Goal: Feedback & Contribution: Submit feedback/report problem

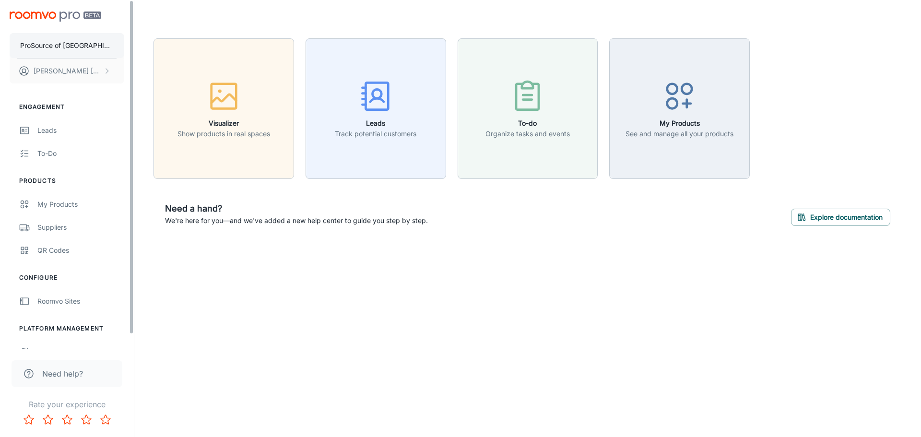
click at [83, 42] on p "ProSource of Vero Beach" at bounding box center [67, 45] width 94 height 11
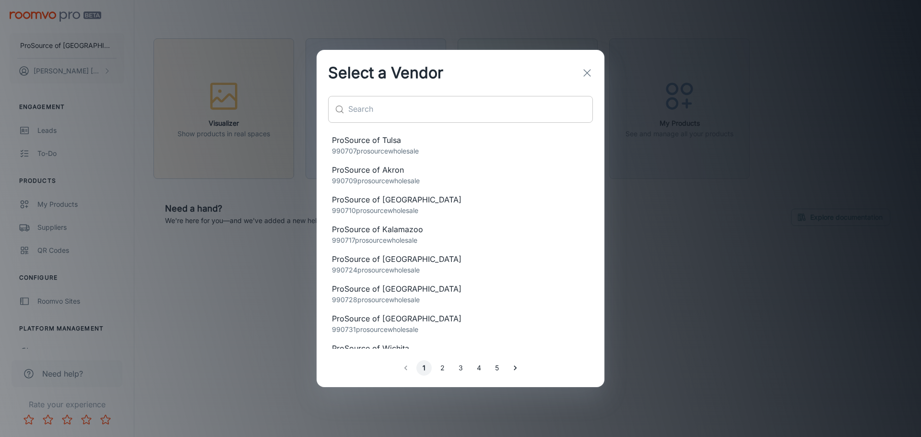
click at [359, 103] on input "text" at bounding box center [470, 109] width 245 height 27
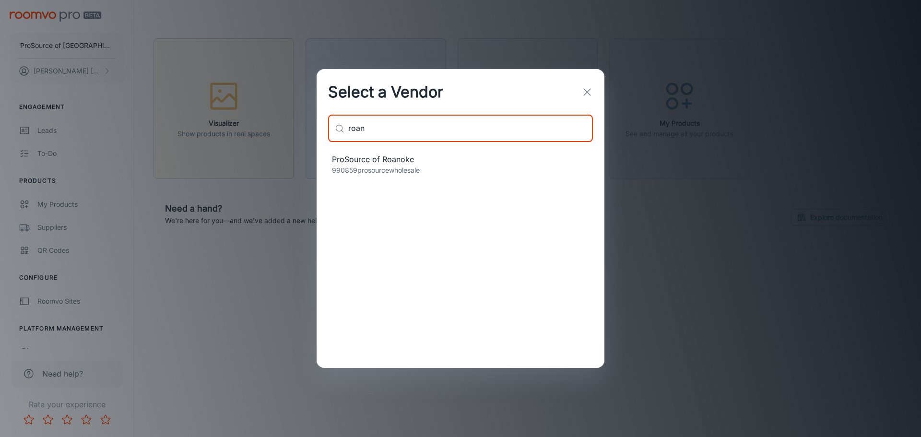
type input "roan"
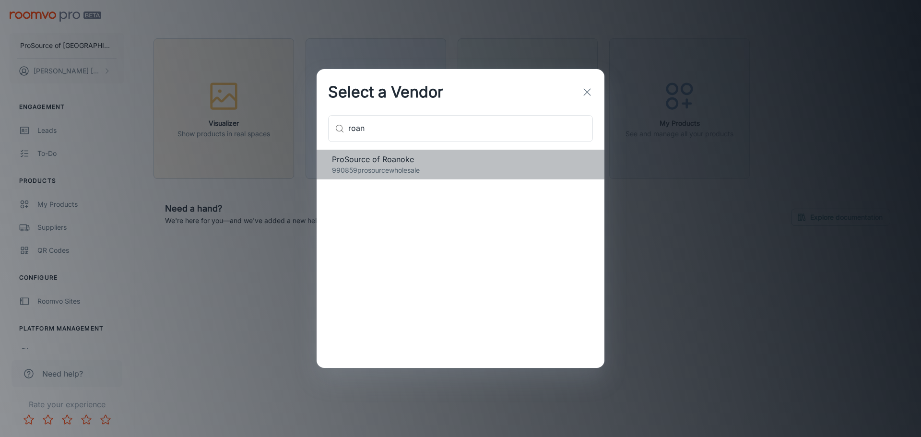
click at [381, 162] on span "ProSource of Roanoke" at bounding box center [460, 160] width 257 height 12
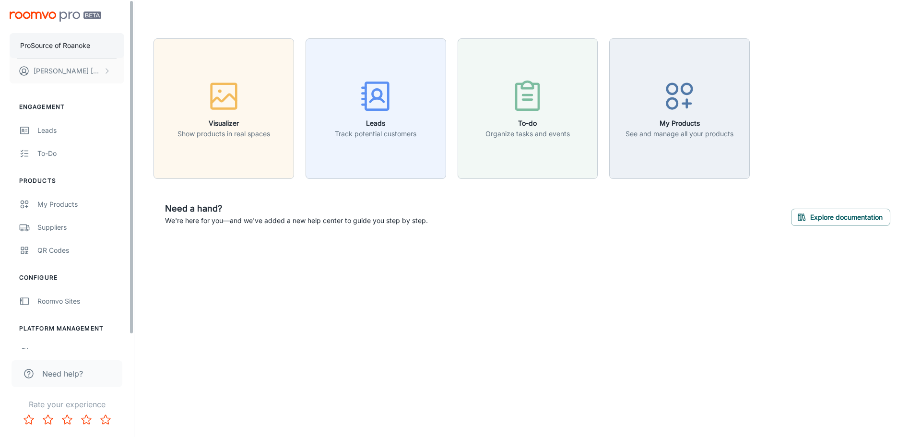
click at [83, 43] on p "ProSource of Roanoke" at bounding box center [55, 45] width 70 height 11
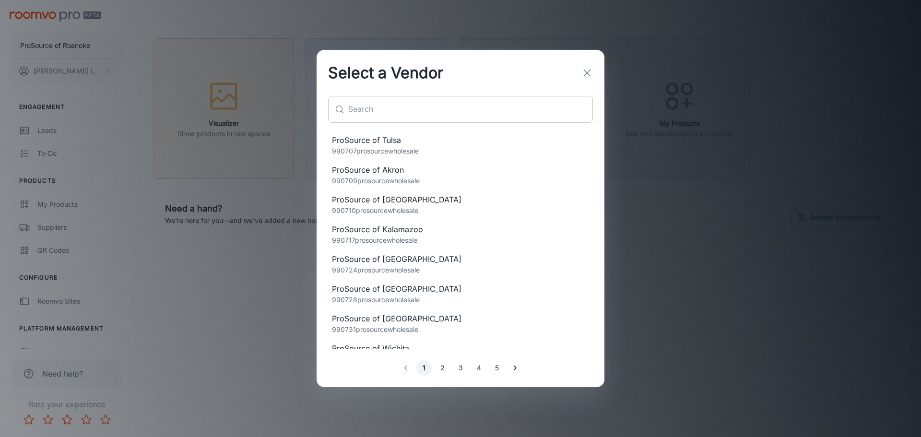
click at [401, 102] on input "text" at bounding box center [470, 109] width 245 height 27
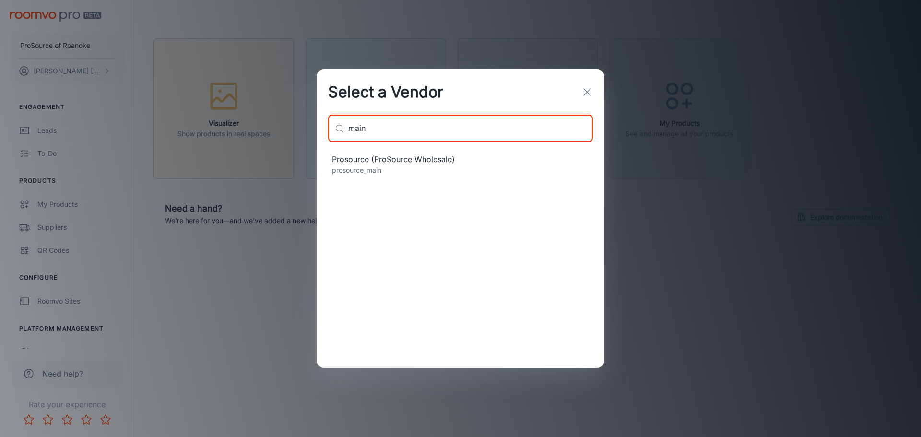
type input "main"
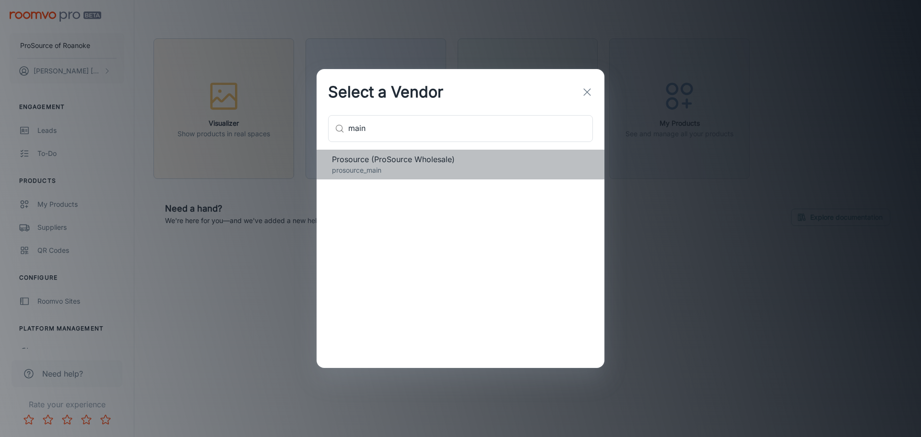
click at [440, 165] on span "Prosource (ProSource Wholesale)" at bounding box center [460, 160] width 257 height 12
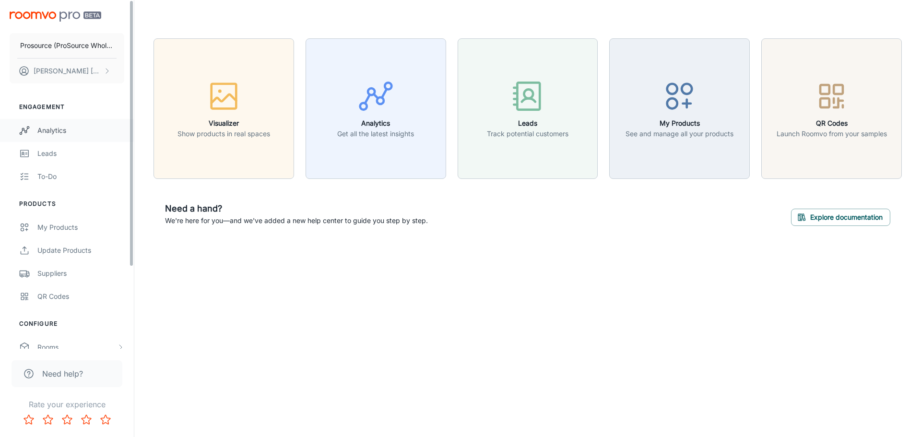
click at [42, 125] on div "Analytics" at bounding box center [80, 130] width 87 height 11
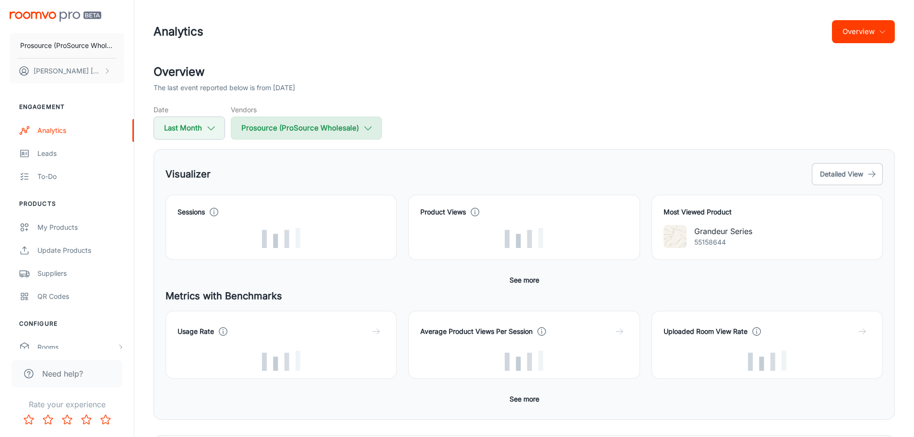
click at [296, 128] on button "Prosource (ProSource Wholesale)" at bounding box center [306, 128] width 151 height 23
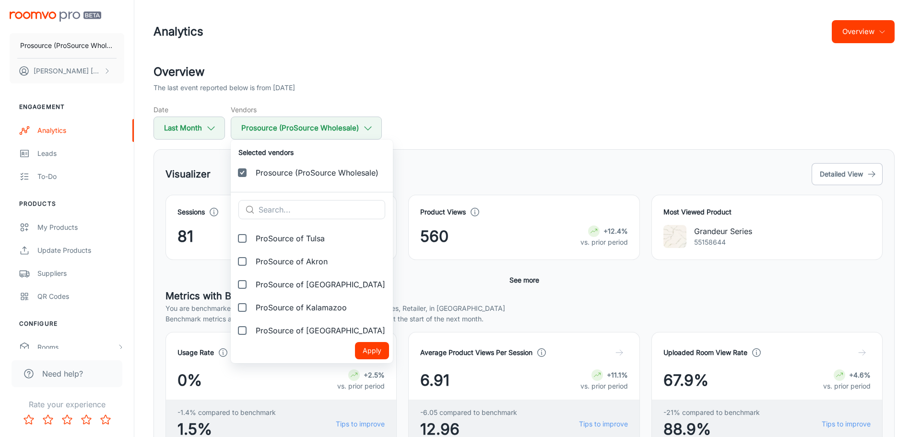
click at [240, 170] on input "Prosource (ProSource Wholesale)" at bounding box center [242, 172] width 19 height 19
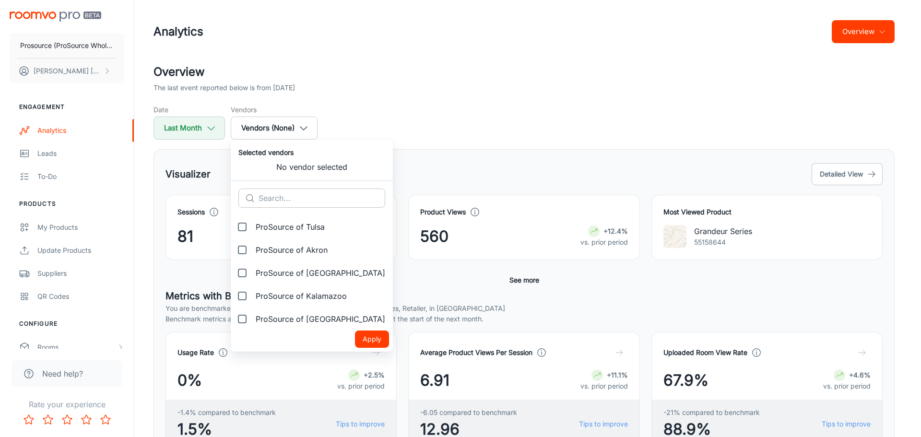
click at [262, 203] on input "text" at bounding box center [322, 198] width 127 height 19
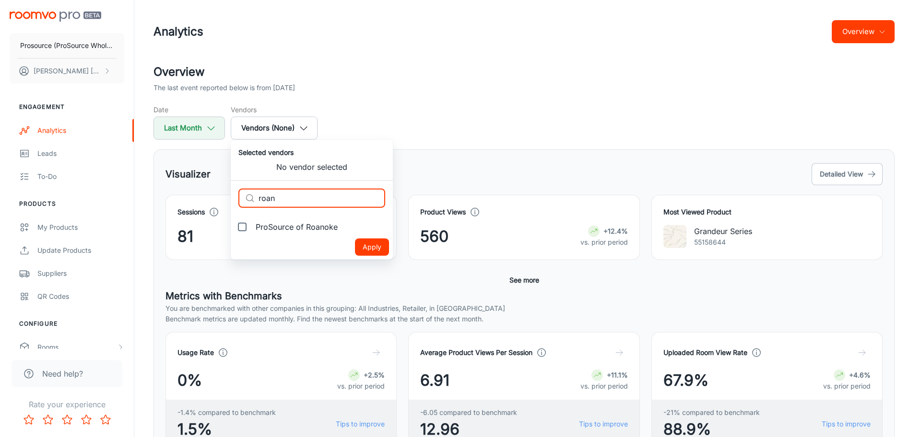
type input "roan"
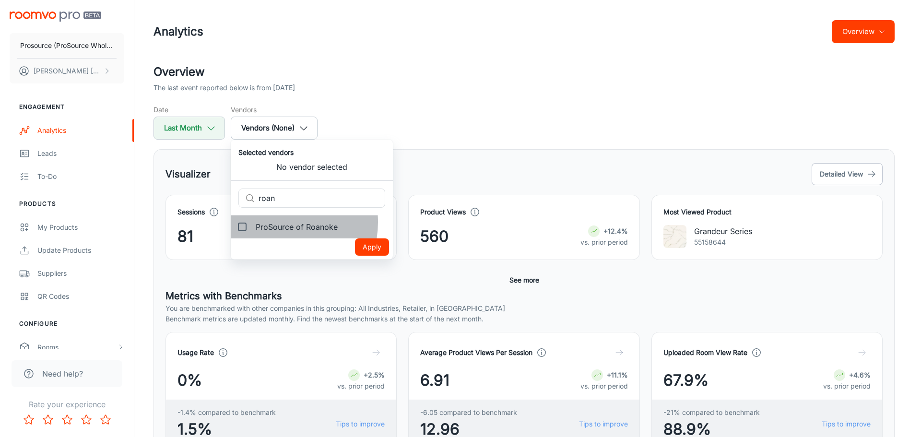
click at [274, 222] on span "ProSource of Roanoke" at bounding box center [297, 227] width 82 height 12
click at [252, 222] on input "ProSource of Roanoke" at bounding box center [242, 226] width 19 height 19
checkbox input "true"
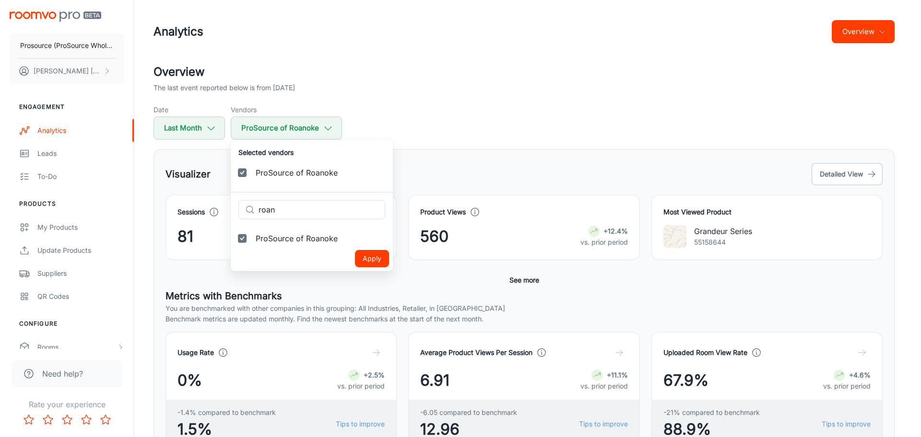
click at [355, 258] on button "Apply" at bounding box center [372, 258] width 34 height 17
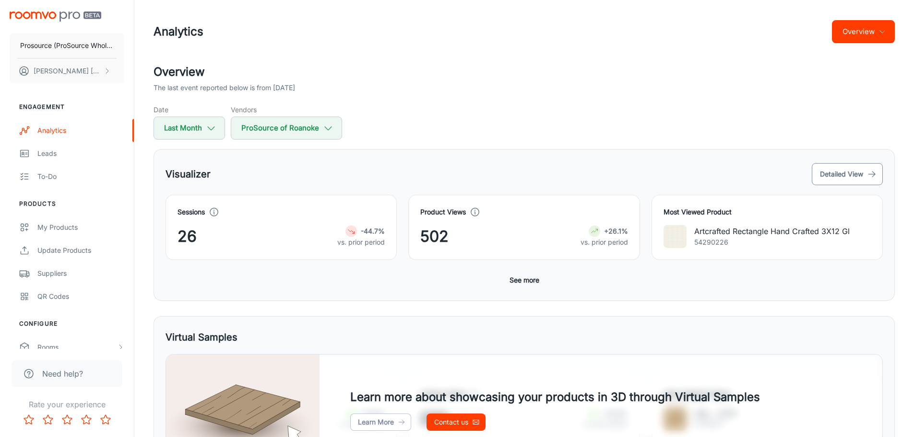
click at [882, 178] on button "Detailed View" at bounding box center [847, 174] width 71 height 22
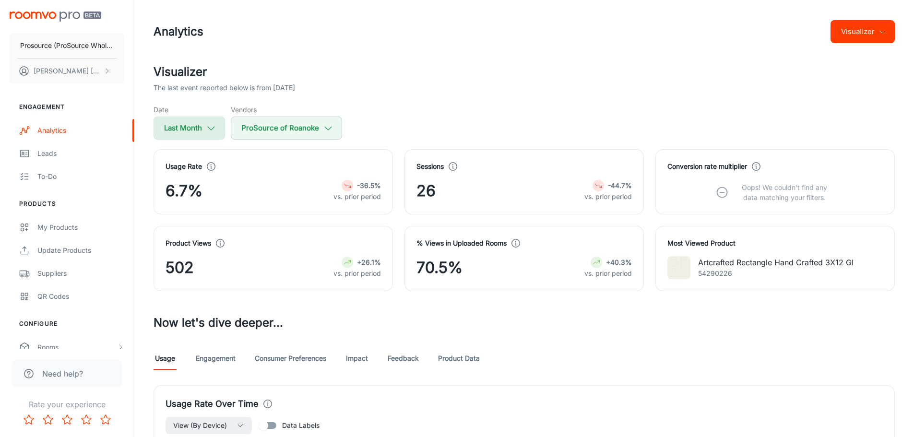
click at [203, 132] on button "Last Month" at bounding box center [189, 128] width 71 height 23
select select "8"
select select "2025"
select select "8"
select select "2025"
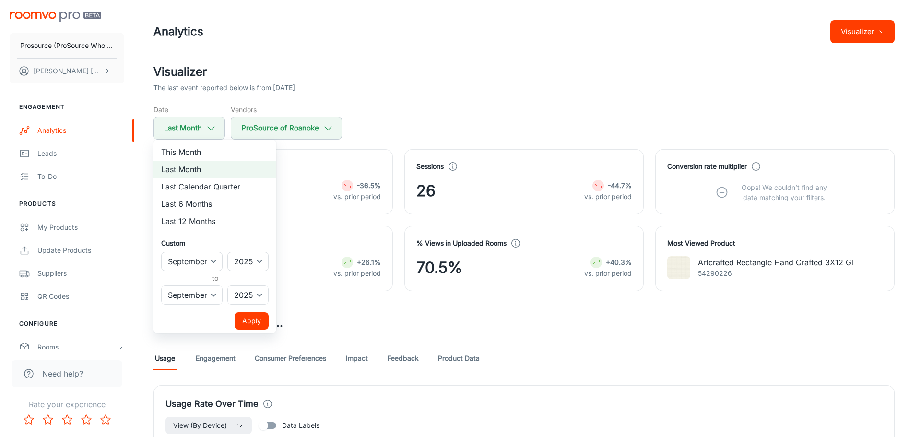
click at [446, 80] on div at bounding box center [460, 218] width 921 height 437
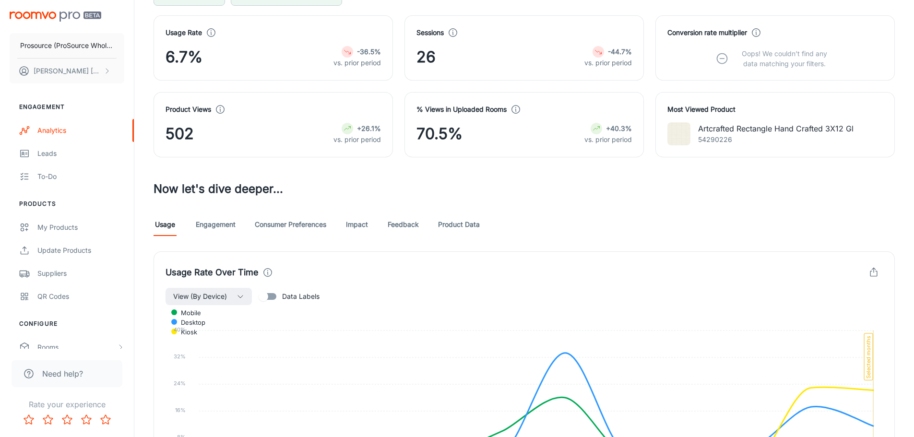
scroll to position [144, 0]
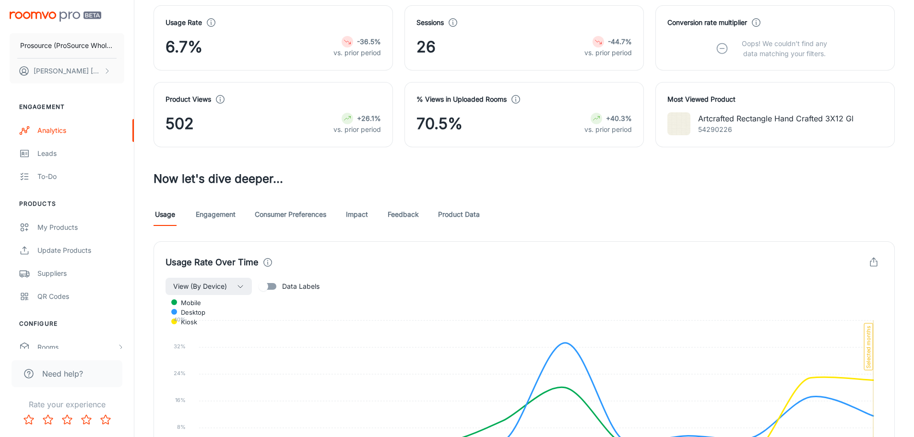
click at [221, 213] on link "Engagement" at bounding box center [216, 214] width 40 height 23
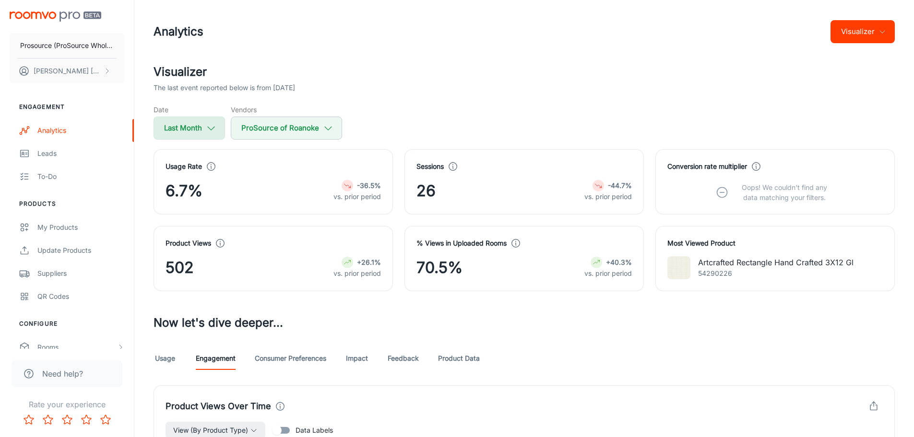
click at [196, 137] on button "Last Month" at bounding box center [189, 128] width 71 height 23
select select "8"
select select "2025"
select select "8"
select select "2025"
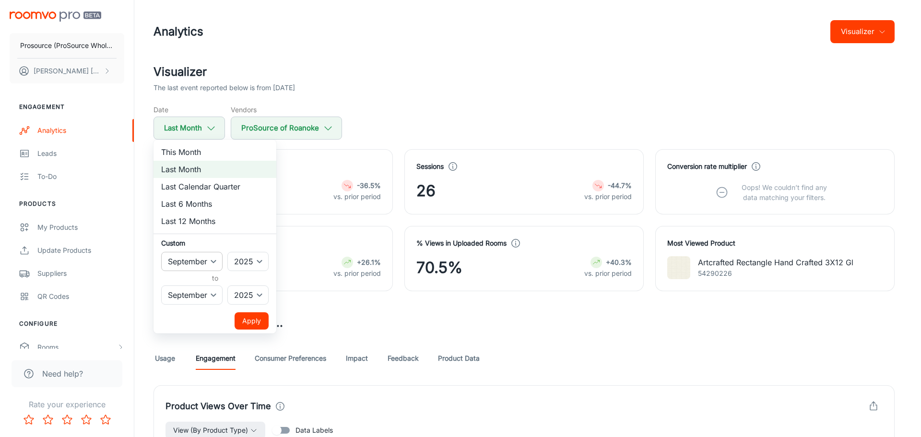
click at [196, 258] on select "January February March April May June July August September October November De…" at bounding box center [191, 261] width 61 height 19
select select "7"
click at [161, 252] on select "January February March April May June July August September October November De…" at bounding box center [191, 261] width 61 height 19
click at [254, 326] on button "Apply" at bounding box center [252, 320] width 34 height 17
click at [255, 320] on button "Apply" at bounding box center [252, 320] width 34 height 17
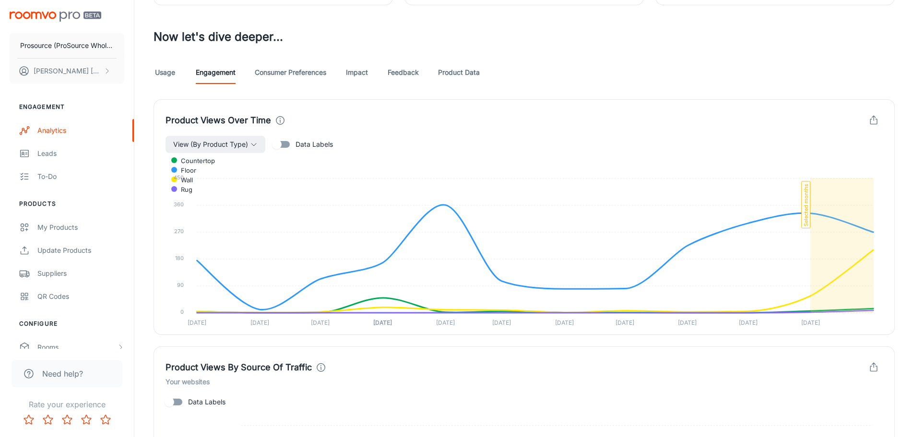
scroll to position [240, 0]
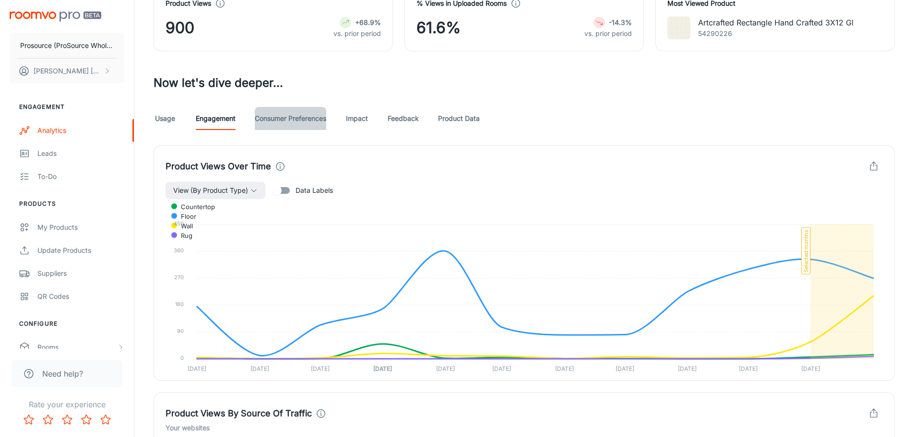
click at [313, 121] on link "Consumer Preferences" at bounding box center [290, 118] width 71 height 23
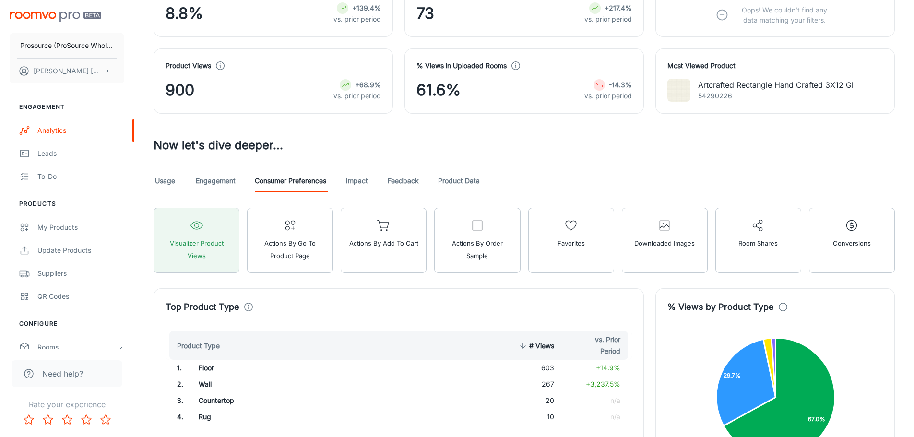
scroll to position [192, 0]
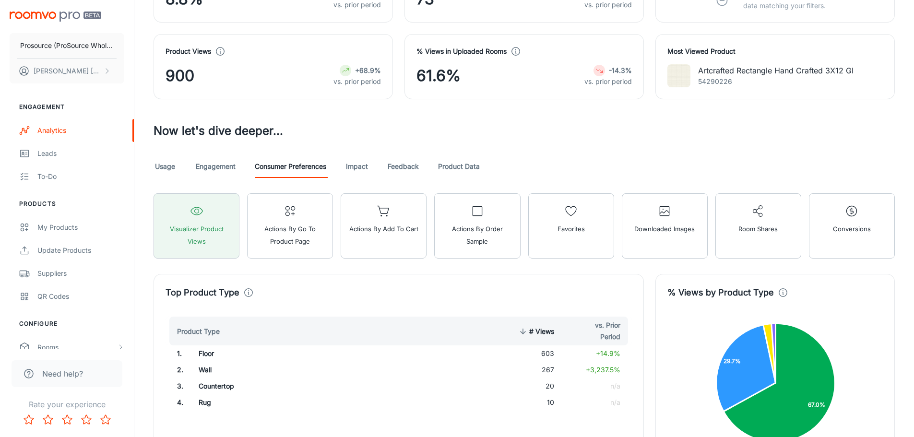
click at [471, 170] on link "Product Data" at bounding box center [459, 166] width 42 height 23
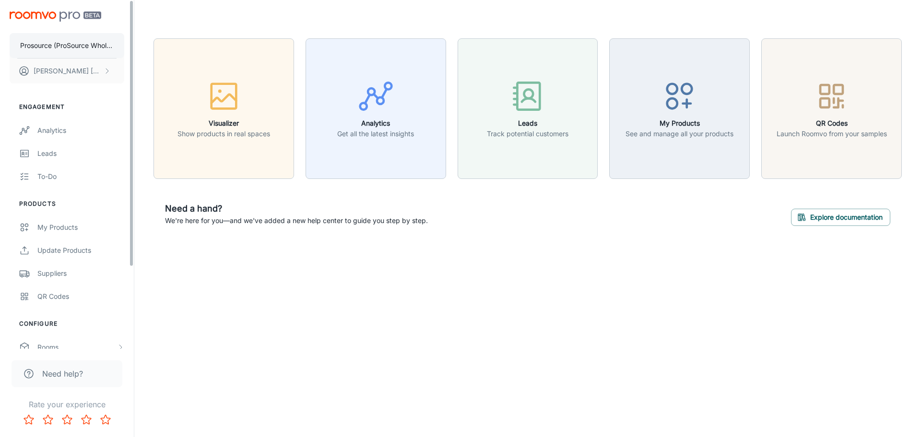
click at [93, 50] on p "Prosource (ProSource Wholesale)" at bounding box center [67, 45] width 94 height 11
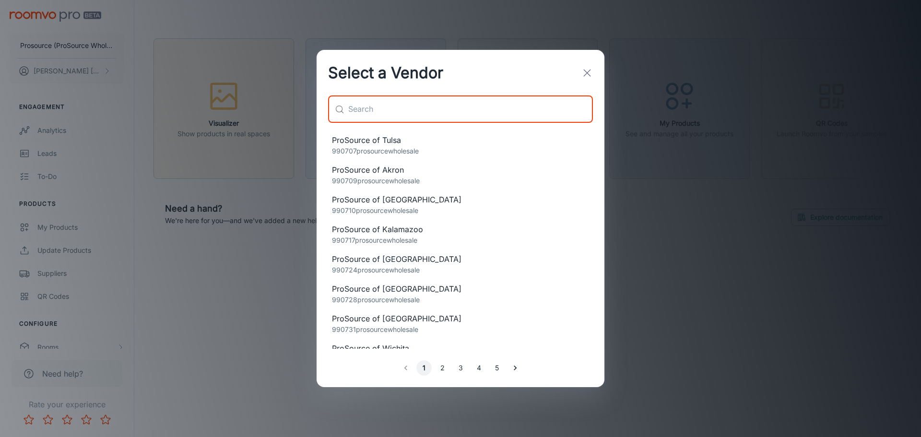
click at [396, 106] on input "text" at bounding box center [470, 109] width 245 height 27
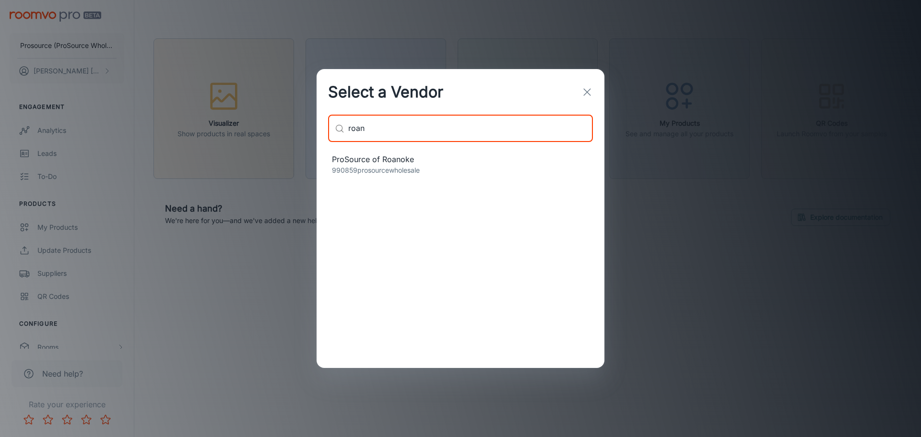
type input "roan"
click at [401, 168] on p "990859prosourcewholesale" at bounding box center [460, 170] width 257 height 11
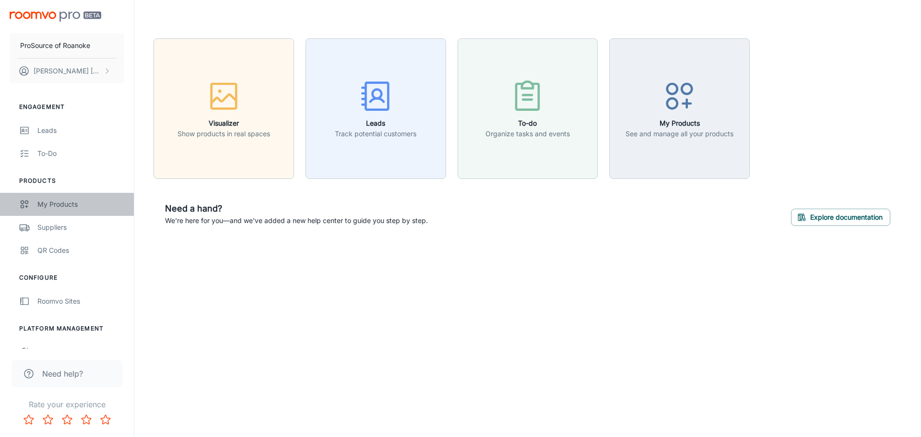
click at [52, 207] on div "My Products" at bounding box center [80, 204] width 87 height 11
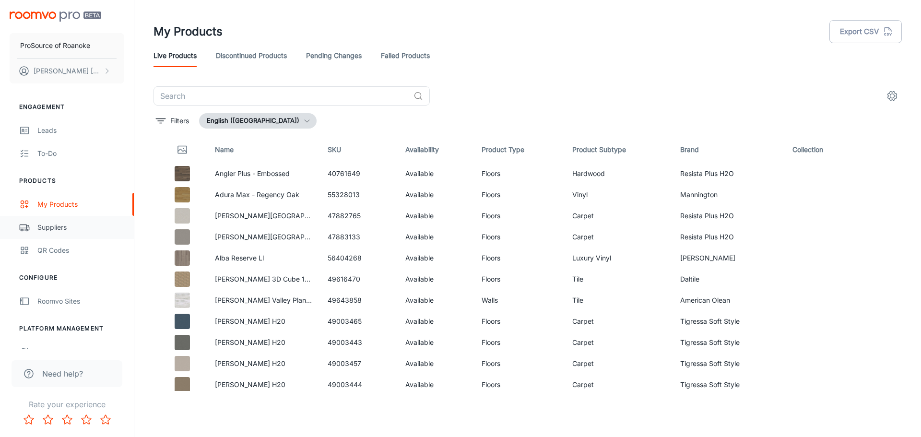
click at [65, 237] on link "Suppliers" at bounding box center [67, 227] width 134 height 23
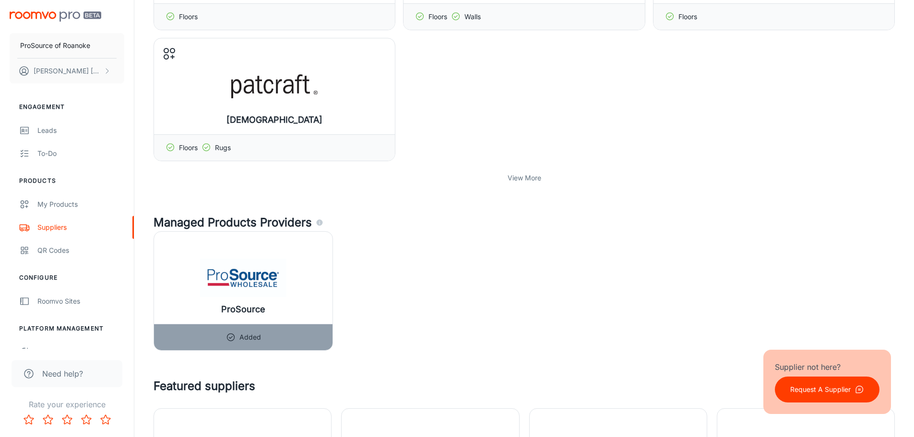
scroll to position [480, 0]
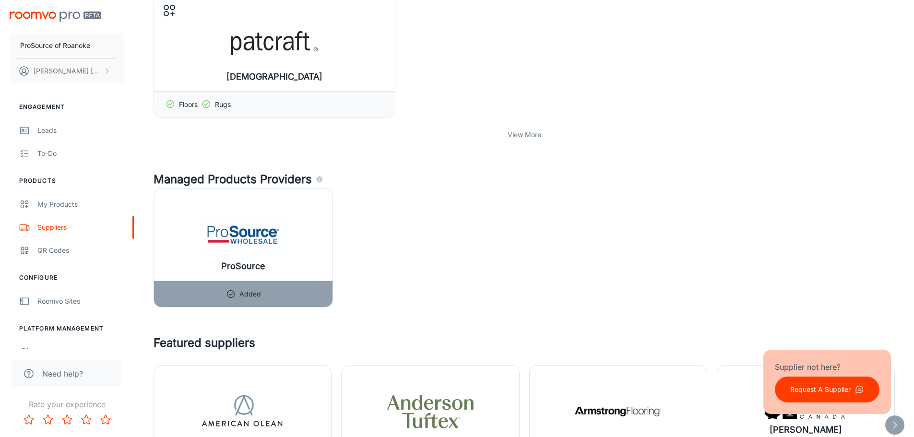
click at [513, 136] on p "View More" at bounding box center [525, 135] width 34 height 11
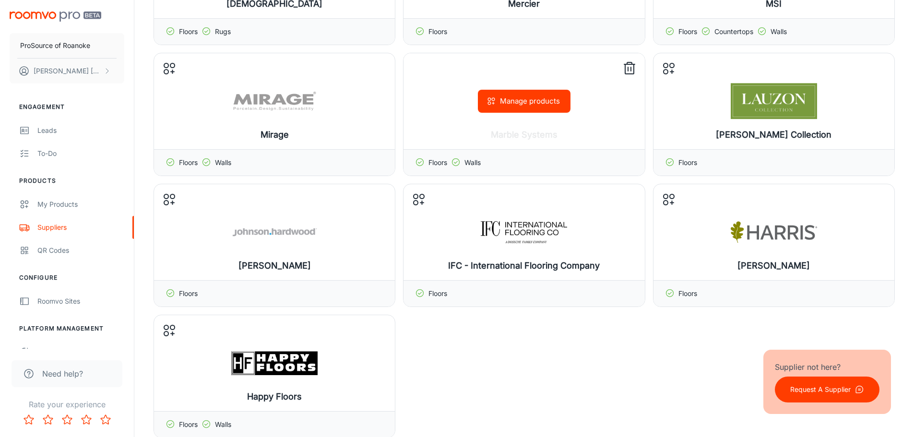
scroll to position [672, 0]
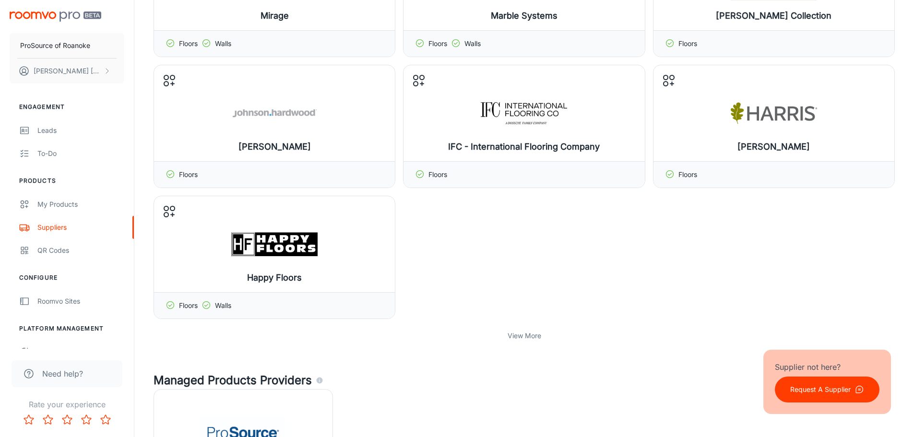
click at [533, 341] on div "View More" at bounding box center [524, 336] width 741 height 18
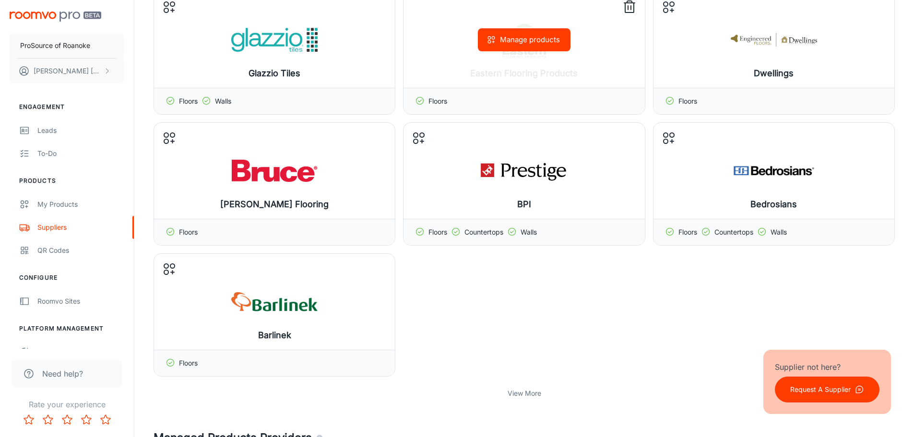
scroll to position [1103, 0]
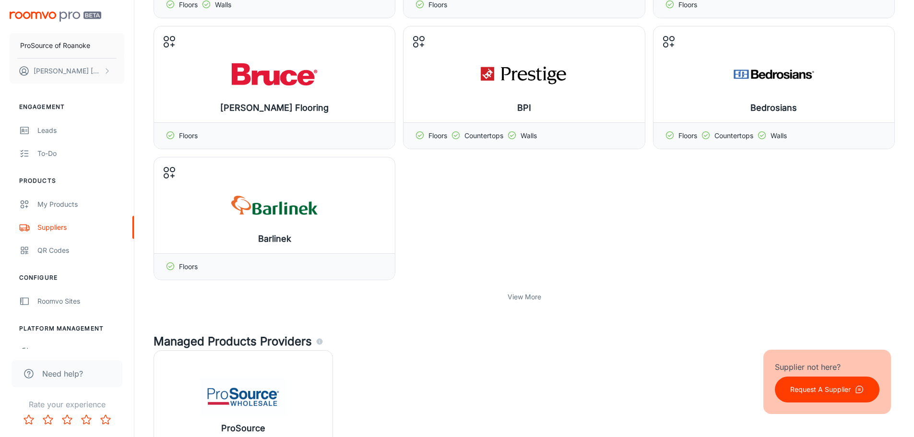
click at [517, 296] on p "View More" at bounding box center [525, 297] width 34 height 11
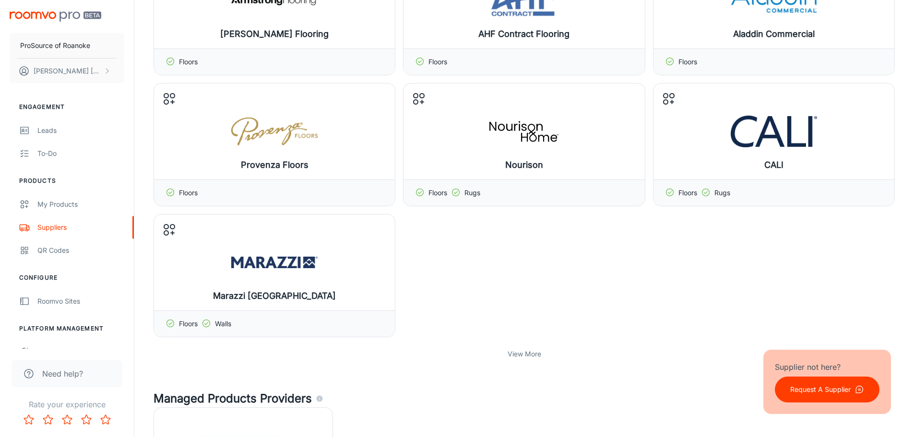
scroll to position [1487, 0]
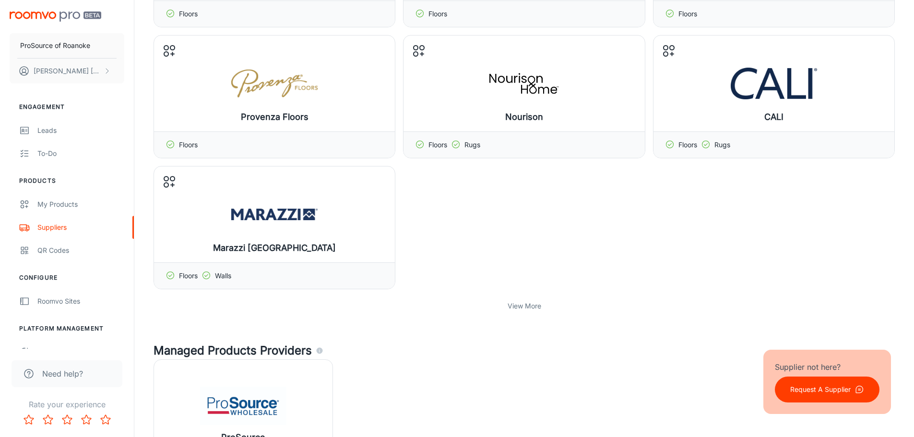
click at [523, 307] on p "View More" at bounding box center [525, 306] width 34 height 11
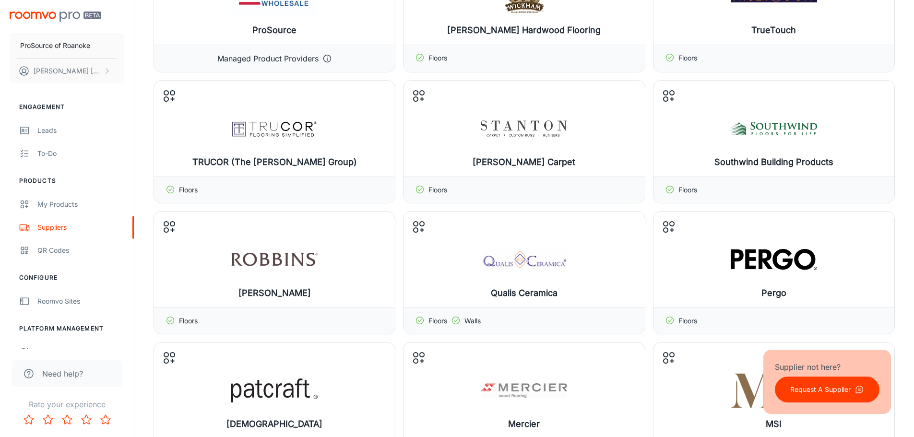
scroll to position [0, 0]
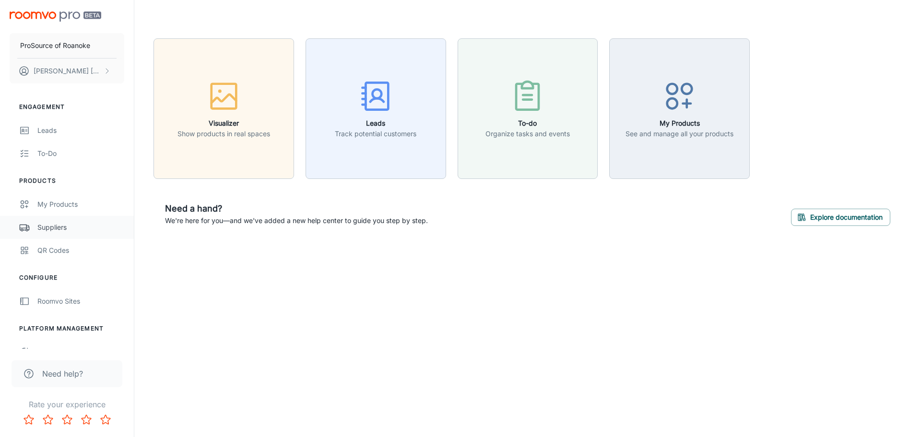
click at [57, 229] on div "Suppliers" at bounding box center [80, 227] width 87 height 11
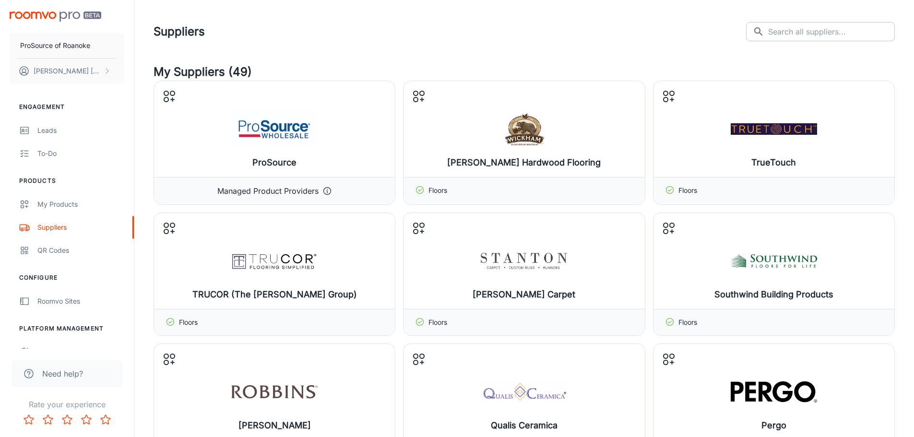
click at [788, 40] on input "text" at bounding box center [831, 31] width 127 height 19
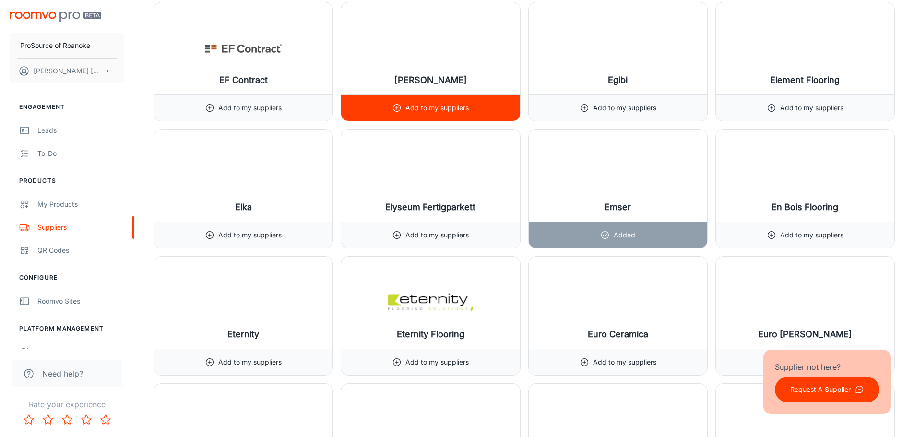
scroll to position [4500, 0]
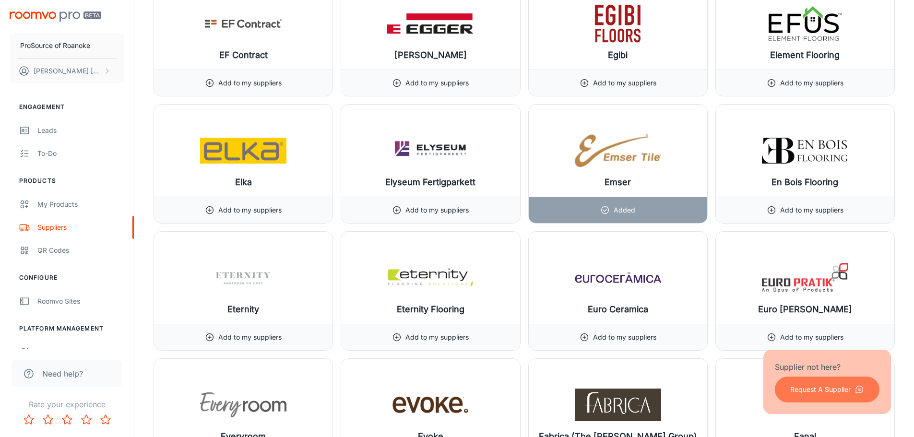
click at [846, 391] on p "Request A Supplier" at bounding box center [820, 389] width 60 height 11
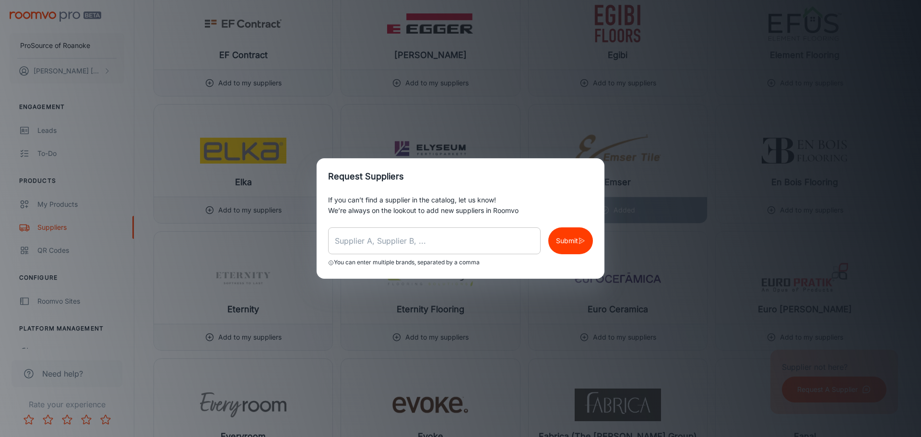
click at [415, 232] on input "text" at bounding box center [434, 240] width 213 height 27
type input "Elysium Tile"
click at [561, 248] on button "Submit" at bounding box center [570, 240] width 45 height 27
click at [598, 138] on div "Request Suppliers If you can’t find a supplier in the catalog, let us know! We’…" at bounding box center [460, 218] width 921 height 437
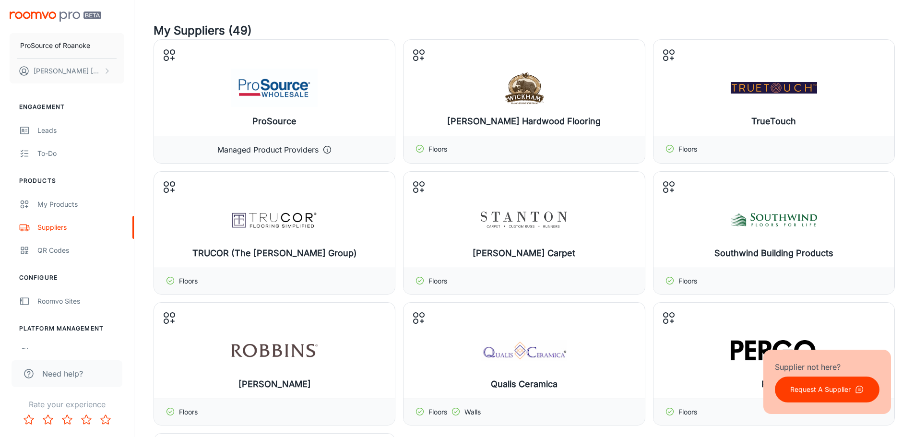
scroll to position [0, 0]
